Goal: Navigation & Orientation: Find specific page/section

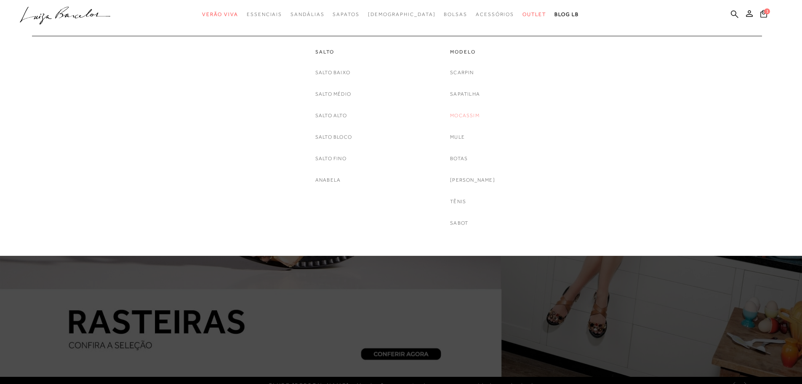
click at [474, 111] on link "Mocassim" at bounding box center [464, 115] width 29 height 9
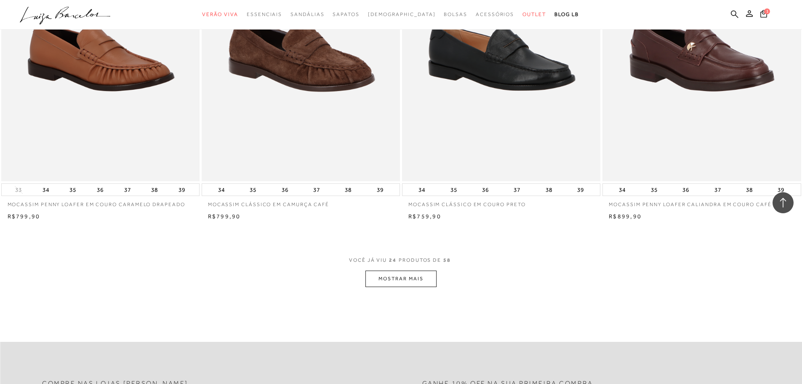
scroll to position [1938, 0]
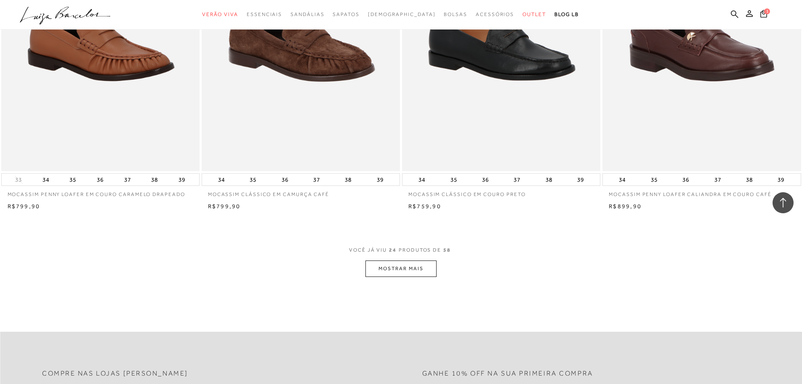
click at [422, 271] on button "MOSTRAR MAIS" at bounding box center [401, 268] width 71 height 16
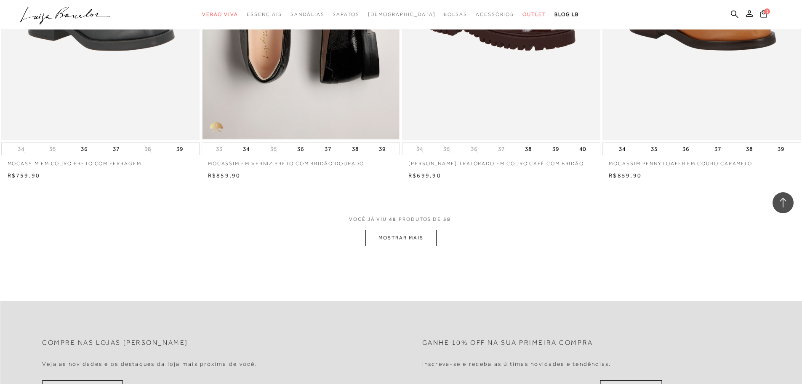
scroll to position [4086, 0]
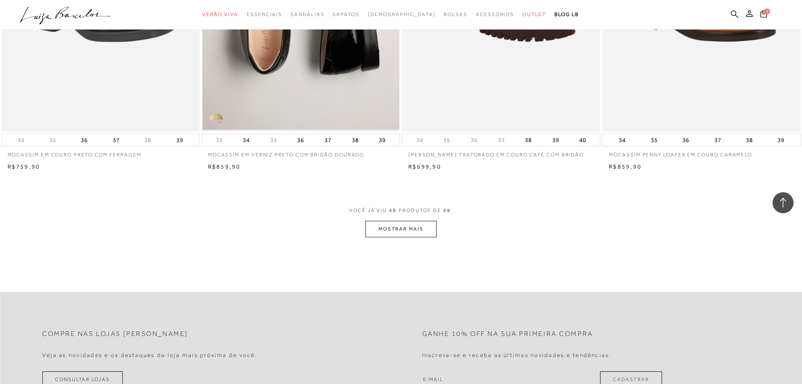
click at [405, 229] on button "MOSTRAR MAIS" at bounding box center [401, 229] width 71 height 16
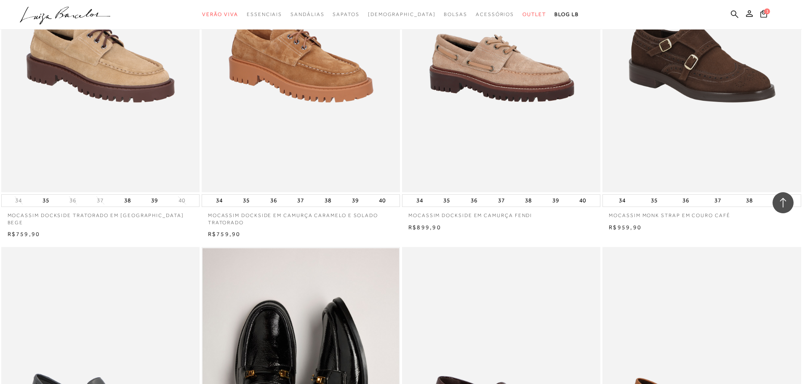
scroll to position [3664, 0]
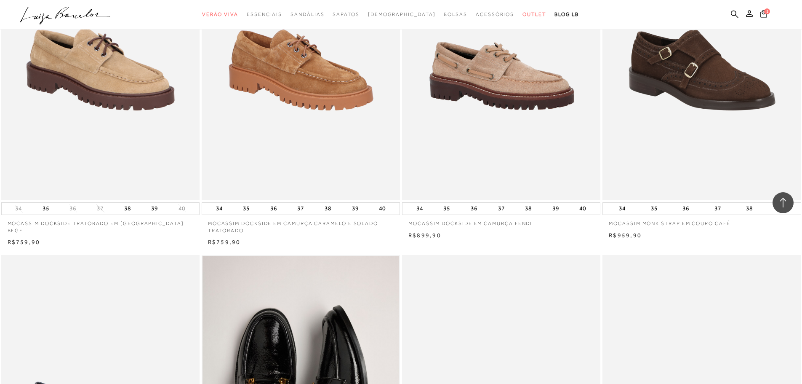
click at [780, 198] on icon at bounding box center [783, 202] width 11 height 11
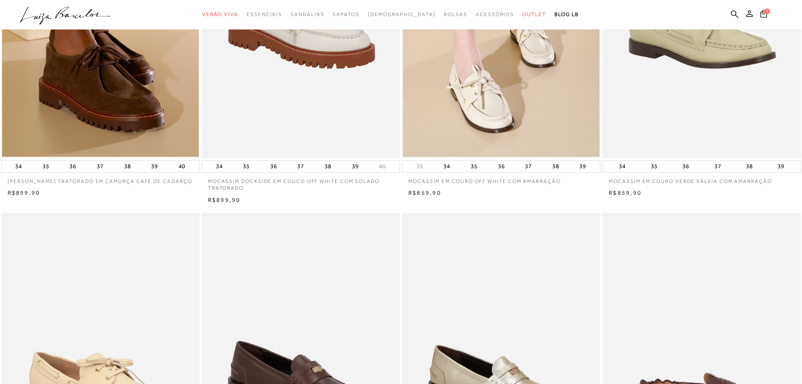
scroll to position [253, 0]
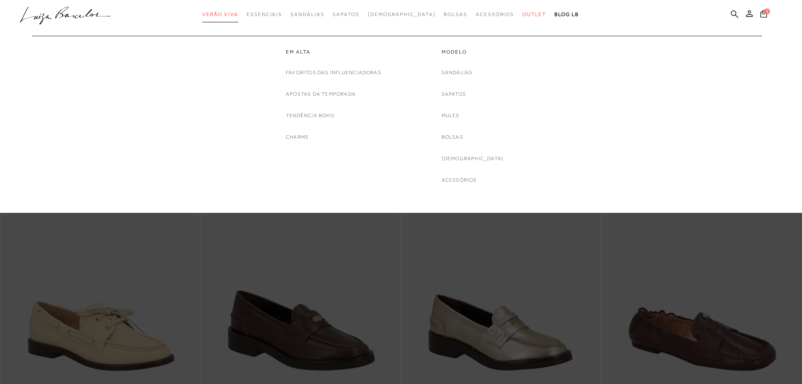
click at [225, 11] on span "Verão Viva" at bounding box center [220, 14] width 36 height 6
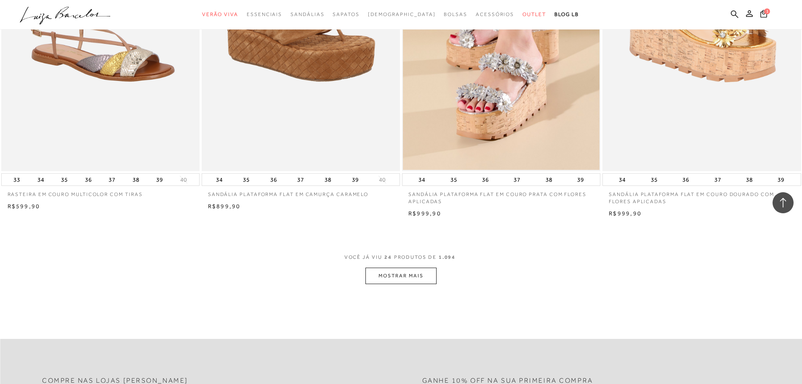
scroll to position [2022, 0]
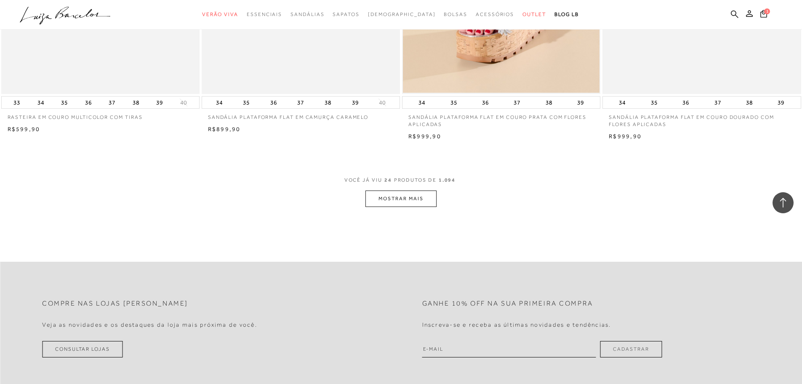
click at [380, 204] on button "MOSTRAR MAIS" at bounding box center [401, 198] width 71 height 16
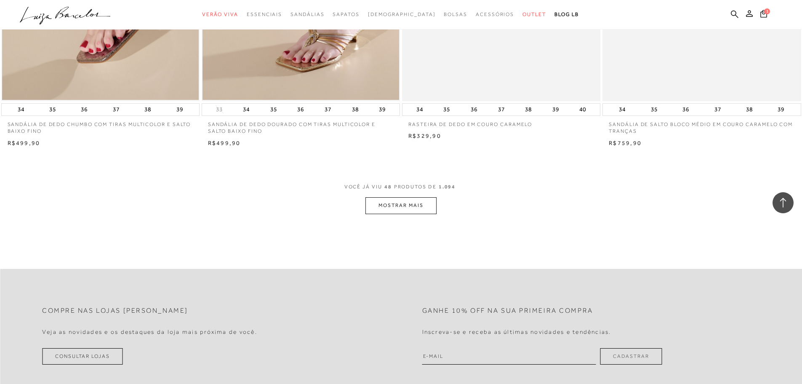
scroll to position [4128, 0]
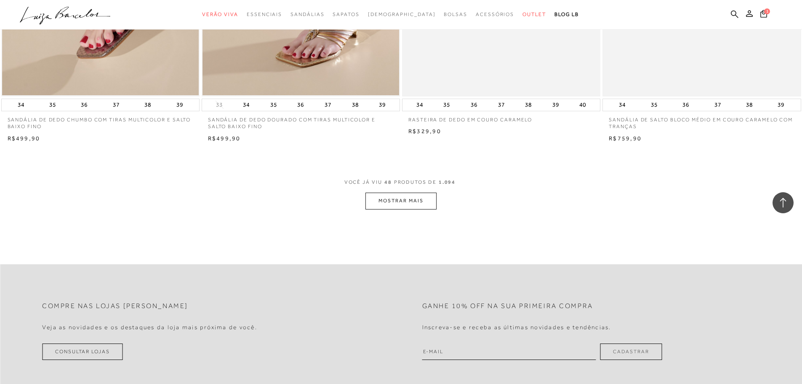
click at [429, 209] on button "MOSTRAR MAIS" at bounding box center [401, 200] width 71 height 16
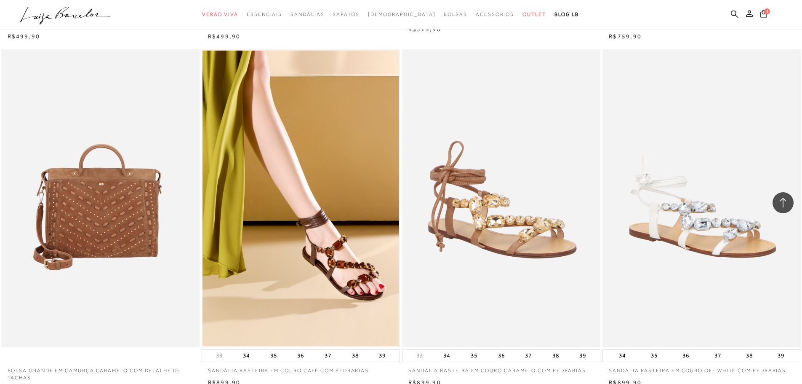
scroll to position [4254, 0]
